Goal: Task Accomplishment & Management: Manage account settings

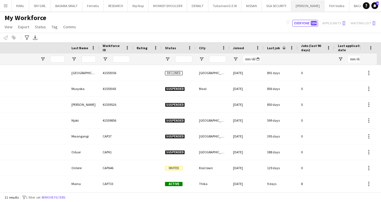
scroll to position [0, 137]
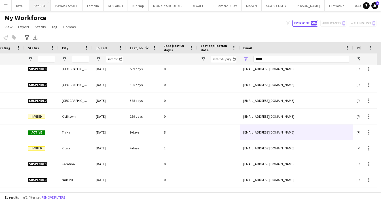
click at [38, 9] on button "SKY GIRL Close" at bounding box center [40, 5] width 22 height 11
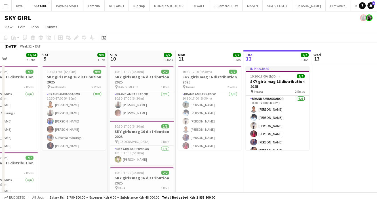
scroll to position [0, 156]
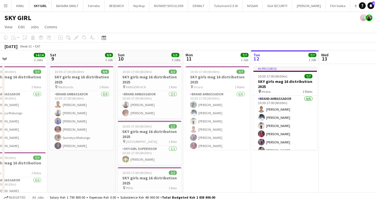
drag, startPoint x: 46, startPoint y: 168, endPoint x: 229, endPoint y: 174, distance: 183.2
click at [229, 174] on app-calendar-viewport "Wed 6 Thu 7 14/14 2 Jobs Fri 8 14/14 2 Jobs Sat 9 9/9 1 Job Sun 10 5/5 3 Jobs M…" at bounding box center [188, 148] width 377 height 197
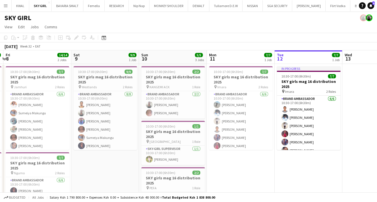
scroll to position [0, 130]
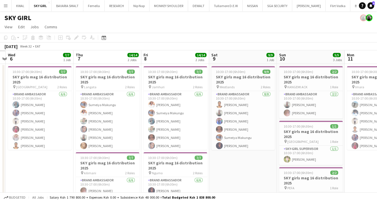
drag, startPoint x: 82, startPoint y: 183, endPoint x: 244, endPoint y: 191, distance: 161.5
click at [244, 191] on app-calendar-viewport "Mon 4 Tue 5 Wed 6 7/7 1 Job Thu 7 14/14 2 Jobs Fri 8 14/14 2 Jobs Sat 9 9/9 1 J…" at bounding box center [188, 148] width 377 height 197
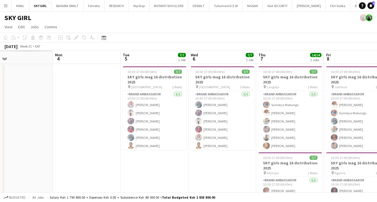
scroll to position [0, 150]
drag, startPoint x: 44, startPoint y: 169, endPoint x: 226, endPoint y: 175, distance: 182.9
click at [226, 175] on app-calendar-viewport "Fri 1 Sat 2 Sun 3 Mon 4 Tue 5 7/7 1 Job Wed 6 7/7 1 Job Thu 7 14/14 2 Jobs Fri …" at bounding box center [188, 148] width 377 height 197
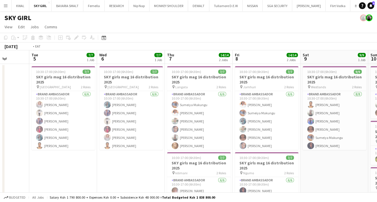
scroll to position [0, 227]
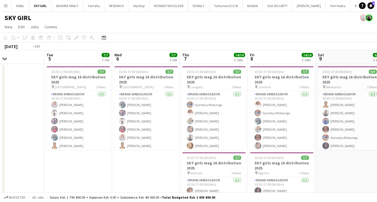
drag, startPoint x: 77, startPoint y: 167, endPoint x: 0, endPoint y: 159, distance: 77.0
click at [0, 159] on app-calendar-viewport "Fri 1 Sat 2 Sun 3 Mon 4 Tue 5 7/7 1 Job Wed 6 7/7 1 Job Thu 7 14/14 2 Jobs Fri …" at bounding box center [188, 148] width 377 height 197
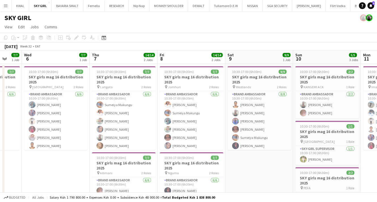
scroll to position [0, 184]
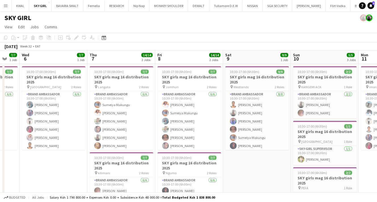
drag, startPoint x: 291, startPoint y: 170, endPoint x: 72, endPoint y: 151, distance: 220.5
click at [72, 151] on app-calendar-viewport "Sun 3 Mon 4 Tue 5 7/7 1 Job Wed 6 7/7 1 Job Thu 7 14/14 2 Jobs Fri 8 14/14 2 Jo…" at bounding box center [188, 148] width 377 height 197
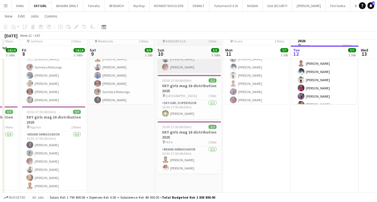
scroll to position [54, 0]
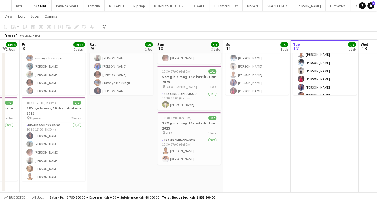
click at [6, 7] on app-icon "Menu" at bounding box center [5, 5] width 5 height 5
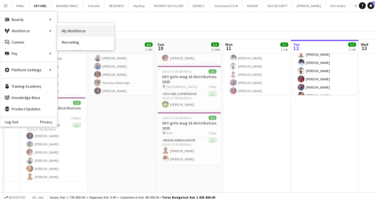
click at [67, 28] on link "My Workforce" at bounding box center [85, 30] width 57 height 11
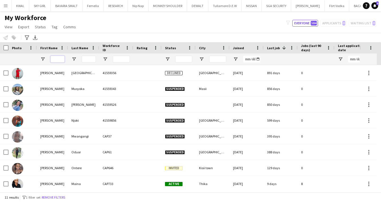
click at [58, 58] on input "First Name Filter Input" at bounding box center [57, 59] width 14 height 7
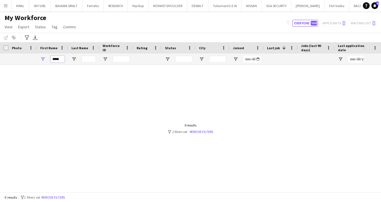
click at [57, 59] on input "*****" at bounding box center [57, 59] width 14 height 7
click at [61, 58] on input "****" at bounding box center [57, 59] width 14 height 7
type input "*****"
click at [204, 131] on link "Remove filters" at bounding box center [202, 132] width 24 height 4
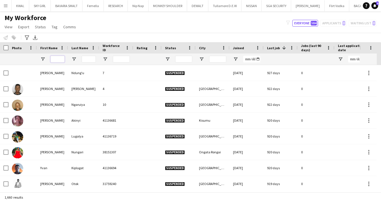
click at [56, 58] on input "First Name Filter Input" at bounding box center [57, 59] width 14 height 7
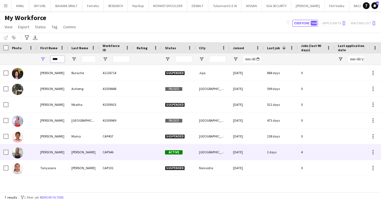
type input "****"
click at [48, 156] on div "[PERSON_NAME]" at bounding box center [52, 153] width 31 height 16
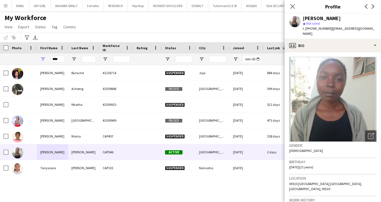
click at [313, 30] on span "t. [PHONE_NUMBER]" at bounding box center [317, 28] width 29 height 4
click at [312, 28] on span "t. [PHONE_NUMBER]" at bounding box center [317, 28] width 29 height 4
drag, startPoint x: 312, startPoint y: 29, endPoint x: 329, endPoint y: 29, distance: 16.4
click at [329, 29] on div "t. [PHONE_NUMBER] | [EMAIL_ADDRESS][DOMAIN_NAME]" at bounding box center [340, 31] width 74 height 10
click at [314, 28] on span "t. [PHONE_NUMBER]" at bounding box center [317, 28] width 29 height 4
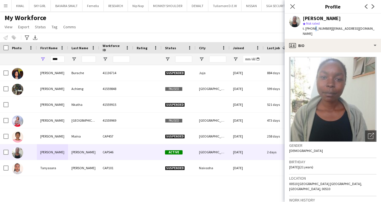
click at [313, 28] on span "t. [PHONE_NUMBER]" at bounding box center [317, 28] width 29 height 4
click at [291, 3] on app-icon "Close pop-in" at bounding box center [293, 7] width 8 height 8
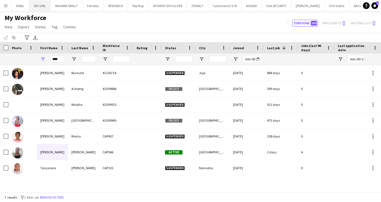
click at [40, 8] on button "SKY GIRL Close" at bounding box center [40, 5] width 22 height 11
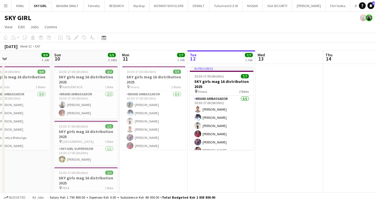
scroll to position [0, 149]
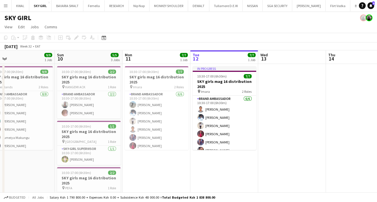
drag, startPoint x: 81, startPoint y: 170, endPoint x: 204, endPoint y: 164, distance: 122.6
click at [204, 164] on app-calendar-viewport "Thu 7 14/14 2 Jobs Fri 8 14/14 2 Jobs Sat 9 9/9 1 Job Sun 10 5/5 3 Jobs Mon 11 …" at bounding box center [188, 148] width 377 height 197
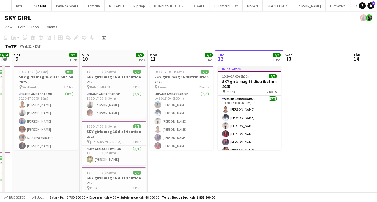
scroll to position [0, 118]
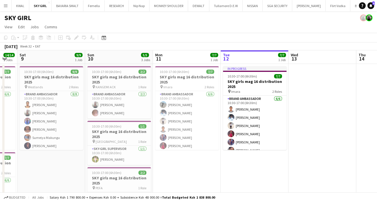
drag, startPoint x: 155, startPoint y: 172, endPoint x: 182, endPoint y: 169, distance: 27.4
click at [182, 169] on app-calendar-viewport "Thu 7 14/14 2 Jobs Fri 8 14/14 2 Jobs Sat 9 9/9 1 Job Sun 10 5/5 3 Jobs Mon 11 …" at bounding box center [188, 148] width 377 height 197
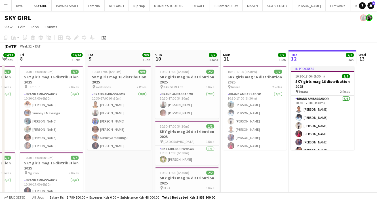
scroll to position [0, 136]
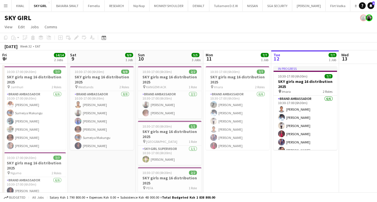
drag, startPoint x: 236, startPoint y: 194, endPoint x: 381, endPoint y: 22, distance: 224.9
click at [377, 137] on html "Menu Boards Boards Boards All jobs Status Workforce Workforce My Workforce Recr…" at bounding box center [188, 128] width 377 height 257
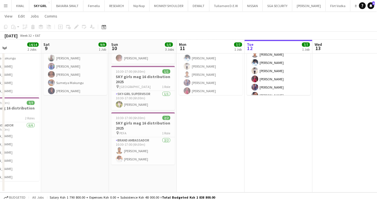
scroll to position [0, 204]
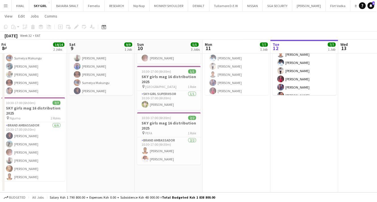
drag, startPoint x: 232, startPoint y: 146, endPoint x: 95, endPoint y: 127, distance: 137.7
click at [95, 127] on app-calendar-viewport "Tue 5 7/7 1 Job Wed 6 7/7 1 Job Thu 7 14/14 2 Jobs Fri 8 14/14 2 Jobs Sat 9 9/9…" at bounding box center [188, 80] width 377 height 225
click at [156, 122] on h3 "SKY girls mag 16 distribution 2025" at bounding box center [168, 126] width 63 height 10
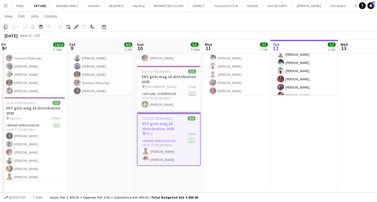
click at [4, 26] on icon at bounding box center [5, 27] width 3 height 4
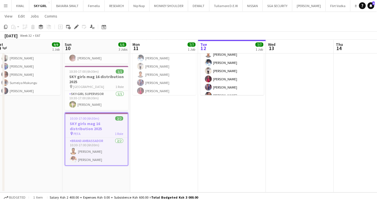
scroll to position [0, 242]
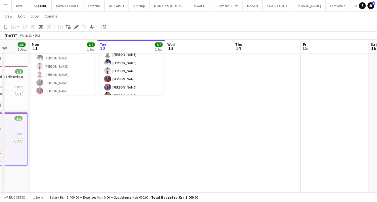
drag, startPoint x: 336, startPoint y: 161, endPoint x: 163, endPoint y: 161, distance: 172.9
click at [163, 161] on app-calendar-viewport "Thu 7 14/14 2 Jobs Fri 8 14/14 2 Jobs Sat 9 9/9 1 Job Sun 10 5/5 3 Jobs Mon 11 …" at bounding box center [188, 80] width 377 height 225
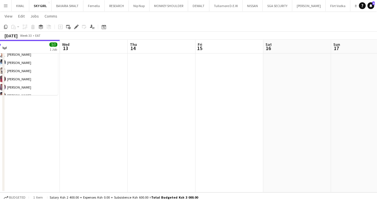
scroll to position [0, 217]
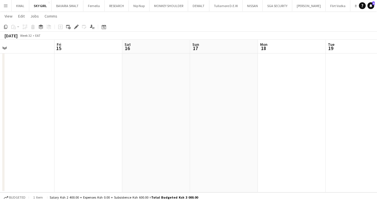
drag, startPoint x: 251, startPoint y: 140, endPoint x: 34, endPoint y: 99, distance: 220.2
click at [4, 106] on div "Mon 11 7/7 1 Job Tue 12 7/7 1 Job Wed 13 Thu 14 Fri 15 Sat 16 Sun 17 Mon 18 Tue…" at bounding box center [188, 80] width 377 height 225
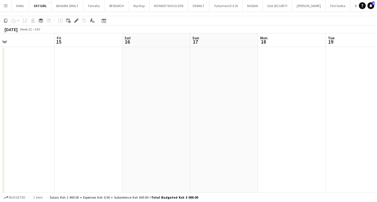
scroll to position [0, 0]
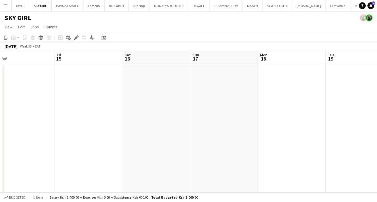
click at [204, 73] on app-date-cell at bounding box center [224, 156] width 68 height 184
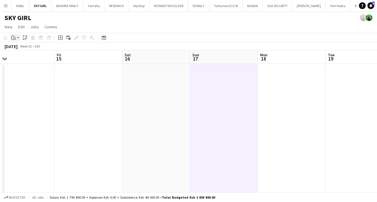
click at [18, 38] on app-action-btn "Paste" at bounding box center [15, 37] width 10 height 7
click at [21, 49] on link "Paste Ctrl+V" at bounding box center [41, 48] width 53 height 5
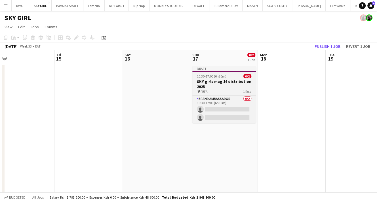
click at [217, 82] on h3 "SKY girls mag 16 distribution 2025" at bounding box center [223, 84] width 63 height 10
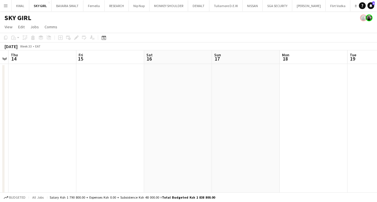
scroll to position [0, 137]
drag, startPoint x: 102, startPoint y: 129, endPoint x: 170, endPoint y: 124, distance: 67.6
click at [170, 124] on app-calendar-viewport "Mon 11 7/7 1 Job Tue 12 7/7 1 Job Wed 13 Thu 14 Fri 15 Sat 16 Sun 17 Mon 18 Tue…" at bounding box center [188, 148] width 377 height 197
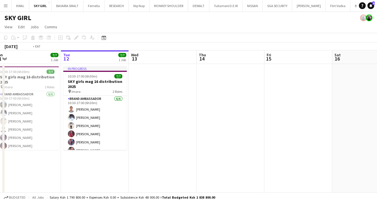
scroll to position [0, 174]
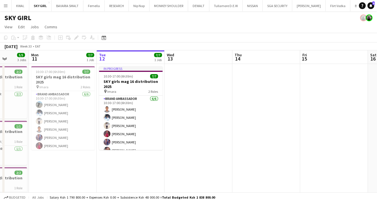
drag, startPoint x: 119, startPoint y: 132, endPoint x: 277, endPoint y: 129, distance: 157.6
click at [277, 129] on app-calendar-viewport "Fri 8 14/14 2 Jobs Sat 9 9/9 1 Job Sun 10 5/5 3 Jobs Mon 11 7/7 1 Job Tue 12 7/…" at bounding box center [188, 148] width 377 height 197
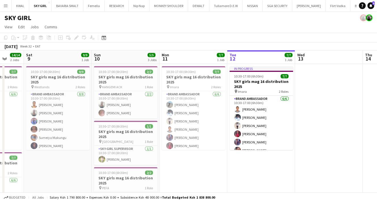
drag, startPoint x: 142, startPoint y: 163, endPoint x: 234, endPoint y: 160, distance: 91.9
click at [234, 160] on app-calendar-viewport "Wed 6 7/7 1 Job Thu 7 14/14 2 Jobs Fri 8 14/14 2 Jobs Sat 9 9/9 1 Job Sun 10 5/…" at bounding box center [188, 148] width 377 height 197
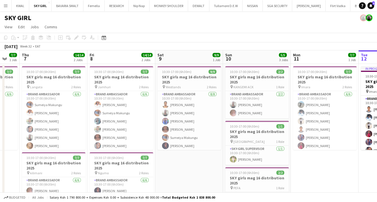
drag, startPoint x: 162, startPoint y: 165, endPoint x: 291, endPoint y: 167, distance: 128.7
click at [291, 167] on app-calendar-viewport "Tue 5 7/7 1 Job Wed 6 7/7 1 Job Thu 7 14/14 2 Jobs Fri 8 14/14 2 Jobs Sat 9 9/9…" at bounding box center [188, 148] width 377 height 197
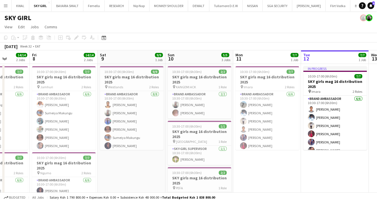
scroll to position [0, 159]
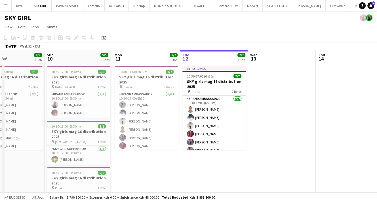
drag, startPoint x: 178, startPoint y: 182, endPoint x: 8, endPoint y: 164, distance: 171.3
click at [0, 166] on app-calendar-viewport "Thu 7 14/14 2 Jobs Fri 8 14/14 2 Jobs Sat 9 9/9 1 Job Sun 10 5/5 3 Jobs Mon 11 …" at bounding box center [188, 148] width 377 height 197
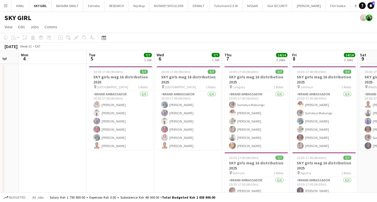
scroll to position [0, 151]
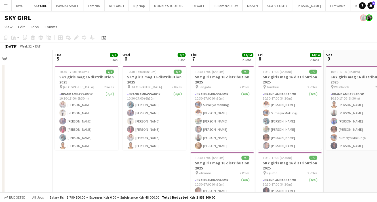
drag, startPoint x: 28, startPoint y: 164, endPoint x: 378, endPoint y: 185, distance: 350.4
click at [377, 185] on html "Menu Boards Boards Boards All jobs Status Workforce Workforce My Workforce Recr…" at bounding box center [188, 128] width 377 height 257
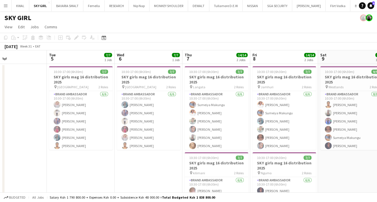
drag, startPoint x: 177, startPoint y: 172, endPoint x: 218, endPoint y: 172, distance: 41.1
click at [218, 172] on app-calendar-viewport "Sat 2 Sun 3 Mon 4 Tue 5 7/7 1 Job Wed 6 7/7 1 Job Thu 7 14/14 2 Jobs Fri 8 14/1…" at bounding box center [188, 148] width 377 height 197
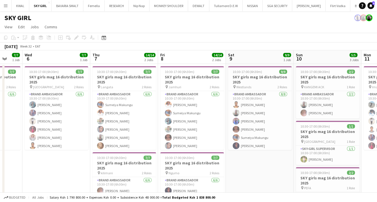
drag, startPoint x: 240, startPoint y: 172, endPoint x: 72, endPoint y: 167, distance: 167.6
click at [71, 168] on app-calendar-viewport "Sun 3 Mon 4 Tue 5 7/7 1 Job Wed 6 7/7 1 Job Thu 7 14/14 2 Jobs Fri 8 14/14 2 Jo…" at bounding box center [188, 148] width 377 height 197
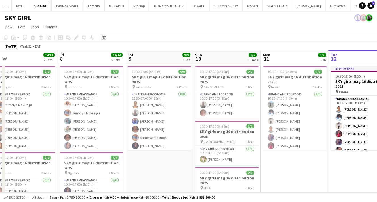
drag, startPoint x: 208, startPoint y: 182, endPoint x: 155, endPoint y: 179, distance: 52.6
click at [154, 179] on app-calendar-viewport "Mon 4 Tue 5 7/7 1 Job Wed 6 7/7 1 Job Thu 7 14/14 2 Jobs Fri 8 14/14 2 Jobs Sat…" at bounding box center [188, 148] width 377 height 197
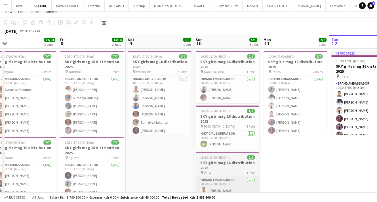
scroll to position [54, 0]
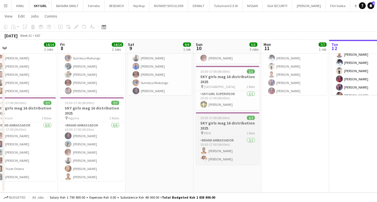
click at [221, 126] on h3 "SKY girls mag 16 distribution 2025" at bounding box center [227, 126] width 63 height 10
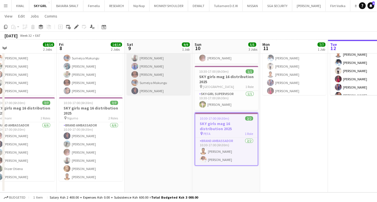
drag, startPoint x: 4, startPoint y: 28, endPoint x: 132, endPoint y: 61, distance: 132.3
click at [6, 27] on icon "Copy" at bounding box center [5, 27] width 5 height 5
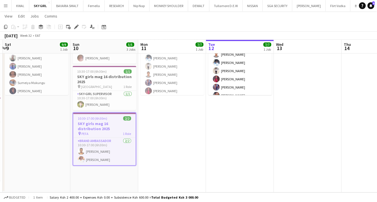
drag, startPoint x: 173, startPoint y: 125, endPoint x: 57, endPoint y: 114, distance: 116.7
click at [57, 114] on app-calendar-viewport "Wed 6 7/7 1 Job Thu 7 14/14 2 Jobs Fri 8 14/14 2 Jobs Sat 9 9/9 1 Job Sun 10 5/…" at bounding box center [188, 80] width 377 height 225
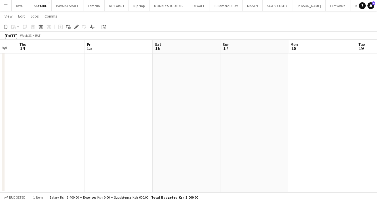
drag, startPoint x: 114, startPoint y: 119, endPoint x: 69, endPoint y: 109, distance: 45.8
click at [63, 109] on app-calendar-viewport "Sun 10 5/5 3 Jobs Mon 11 7/7 1 Job Tue 12 7/7 1 Job Wed 13 Thu 14 Fri 15 Sat 16…" at bounding box center [188, 80] width 377 height 225
drag, startPoint x: 223, startPoint y: 115, endPoint x: 173, endPoint y: 109, distance: 51.1
click at [186, 112] on app-calendar-viewport "Sun 10 5/5 3 Jobs Mon 11 7/7 1 Job Tue 12 7/7 1 Job Wed 13 Thu 14 Fri 15 Sat 16…" at bounding box center [188, 80] width 377 height 225
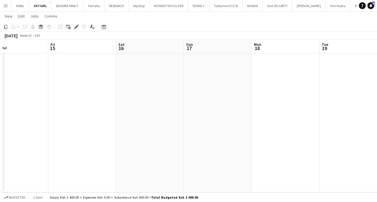
click at [196, 67] on app-date-cell at bounding box center [218, 101] width 68 height 184
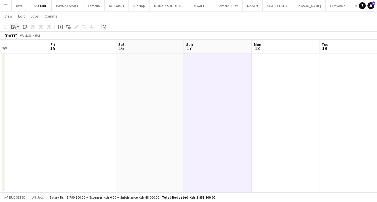
click at [17, 27] on app-action-btn "Paste" at bounding box center [15, 27] width 10 height 7
click at [19, 38] on link "Paste Ctrl+V" at bounding box center [41, 37] width 53 height 5
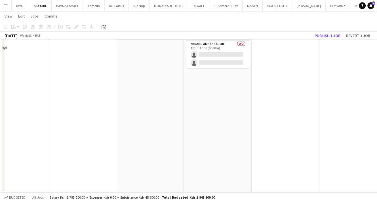
scroll to position [0, 0]
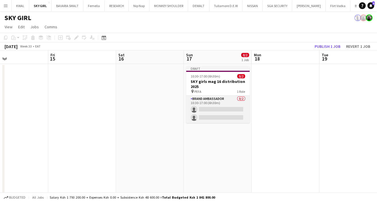
click at [211, 117] on app-card-role "Brand Ambassador 0/2 10:30-17:00 (6h30m) single-neutral-actions single-neutral-…" at bounding box center [217, 109] width 63 height 27
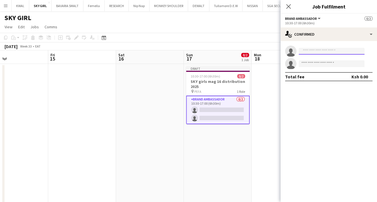
click at [339, 49] on input at bounding box center [331, 51] width 66 height 7
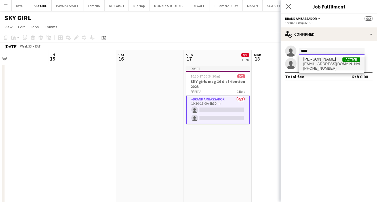
type input "*****"
click at [312, 63] on span "[EMAIL_ADDRESS][DOMAIN_NAME]" at bounding box center [331, 64] width 57 height 5
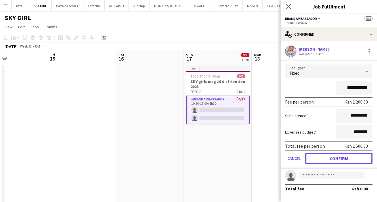
drag, startPoint x: 329, startPoint y: 156, endPoint x: 314, endPoint y: 154, distance: 14.5
click at [328, 156] on button "Confirm" at bounding box center [338, 158] width 67 height 11
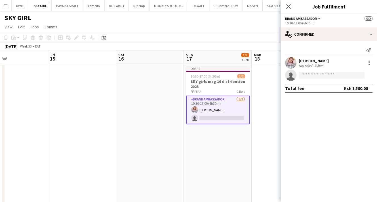
click at [209, 117] on app-card-role "Brand Ambassador [DATE] 10:30-17:00 (6h30m) [PERSON_NAME] single-neutral-actions" at bounding box center [217, 110] width 63 height 29
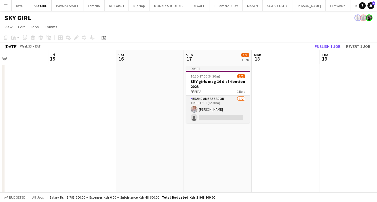
click at [221, 117] on app-card-role "Brand Ambassador [DATE] 10:30-17:00 (6h30m) [PERSON_NAME] single-neutral-actions" at bounding box center [217, 109] width 63 height 27
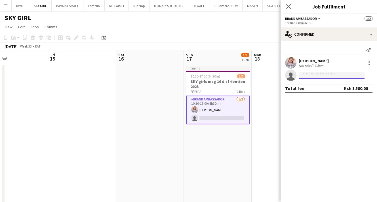
click at [323, 76] on input at bounding box center [331, 75] width 66 height 7
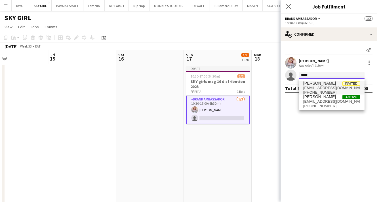
type input "*****"
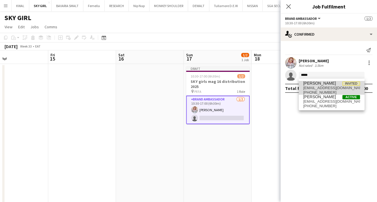
click at [305, 83] on span "[PERSON_NAME]" at bounding box center [319, 83] width 33 height 5
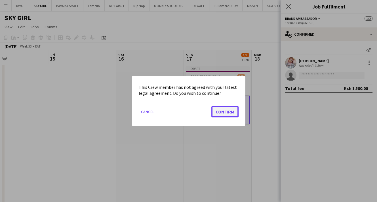
click at [228, 109] on button "Confirm" at bounding box center [224, 111] width 27 height 11
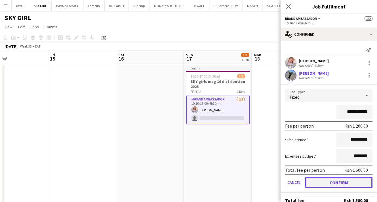
click at [331, 182] on button "Confirm" at bounding box center [338, 182] width 67 height 11
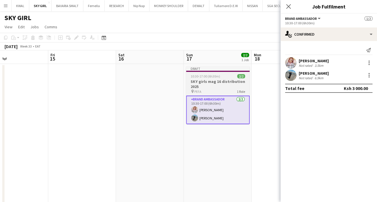
click at [199, 80] on h3 "SKY girls mag 16 distribution 2025" at bounding box center [217, 84] width 63 height 10
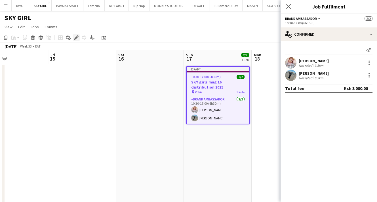
click at [76, 37] on icon at bounding box center [76, 37] width 3 height 3
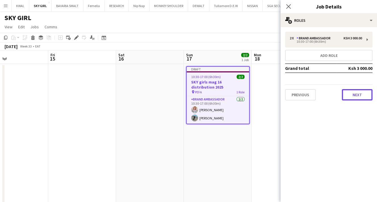
click at [356, 92] on button "Next" at bounding box center [357, 94] width 31 height 11
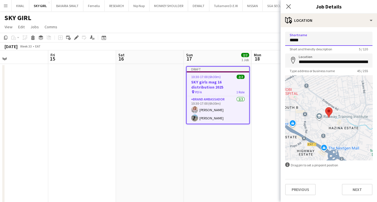
drag, startPoint x: 304, startPoint y: 40, endPoint x: 243, endPoint y: 41, distance: 61.8
click at [243, 41] on body "Menu Boards Boards Boards All jobs Status Workforce Workforce My Workforce Recr…" at bounding box center [188, 128] width 377 height 257
click at [291, 40] on input "**********" at bounding box center [328, 39] width 87 height 14
drag, startPoint x: 317, startPoint y: 40, endPoint x: 293, endPoint y: 40, distance: 24.1
click at [285, 39] on input "**********" at bounding box center [328, 39] width 87 height 14
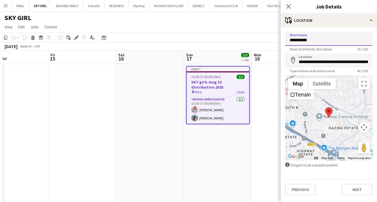
click at [322, 43] on input "**********" at bounding box center [328, 39] width 87 height 14
type input "**********"
drag, startPoint x: 316, startPoint y: 62, endPoint x: 381, endPoint y: 66, distance: 65.0
click at [377, 66] on html "Menu Boards Boards Boards All jobs Status Workforce Workforce My Workforce Recr…" at bounding box center [188, 128] width 377 height 257
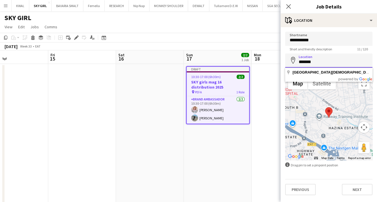
scroll to position [0, 0]
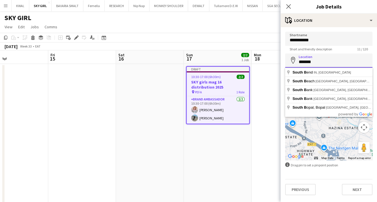
click at [299, 62] on input "*******" at bounding box center [328, 61] width 87 height 14
paste input "**********"
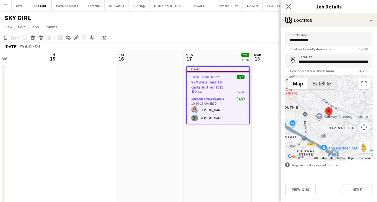
type input "**********"
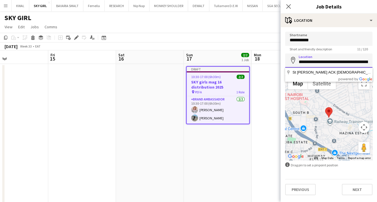
drag, startPoint x: 298, startPoint y: 61, endPoint x: 342, endPoint y: 62, distance: 43.7
click at [342, 62] on input "**********" at bounding box center [328, 61] width 87 height 14
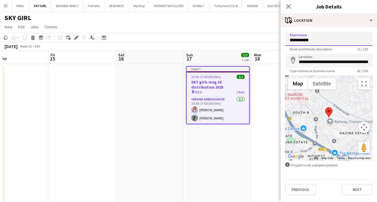
drag, startPoint x: 318, startPoint y: 41, endPoint x: 285, endPoint y: 42, distance: 32.3
click at [282, 42] on form "**********" at bounding box center [328, 114] width 96 height 164
paste input "**********"
type input "**********"
click at [243, 161] on app-date-cell "Draft 10:30-17:00 (6h30m) 2/2 SKY girls mag 16 distribution 2025 pin PEFA 1 Rol…" at bounding box center [218, 156] width 68 height 184
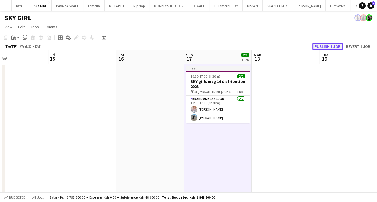
click at [338, 46] on button "Publish 1 job" at bounding box center [327, 46] width 30 height 7
